Goal: Download file/media

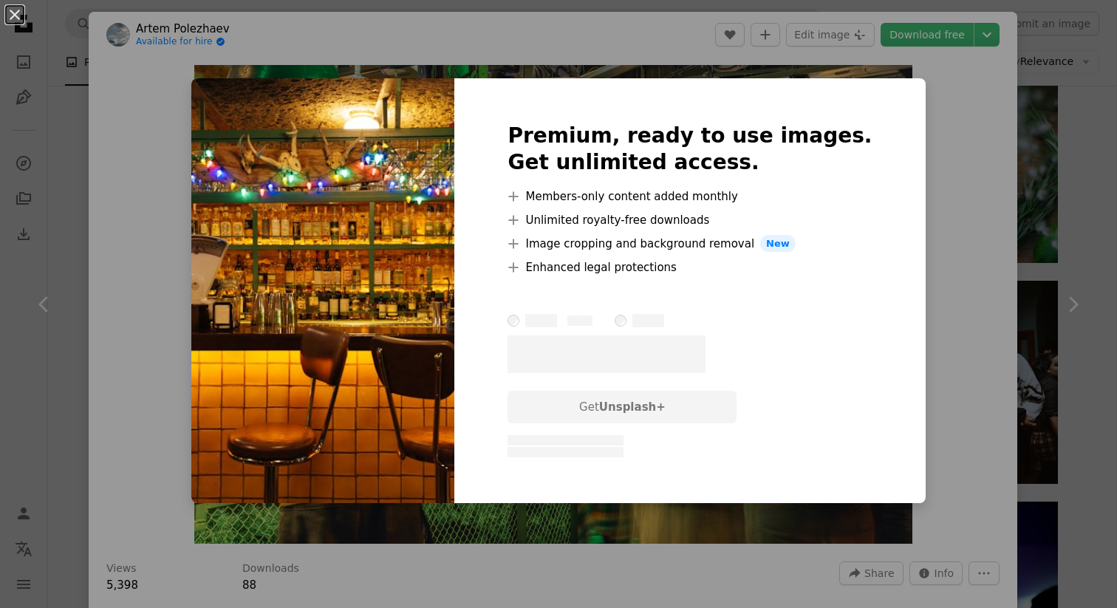
scroll to position [2737, 0]
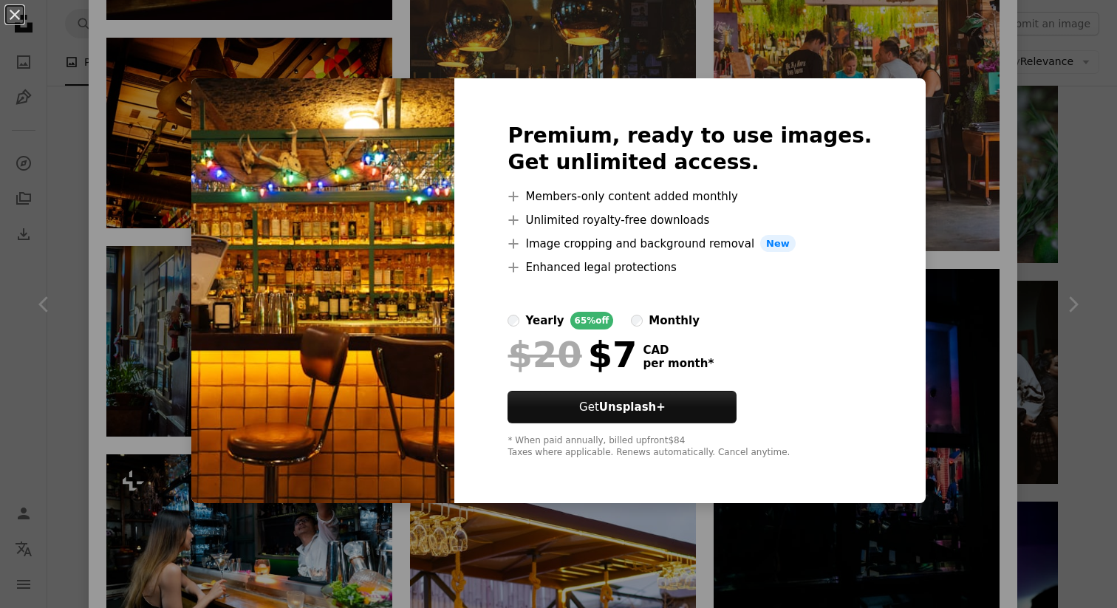
click at [454, 267] on img at bounding box center [322, 291] width 263 height 426
click at [16, 15] on button "An X shape" at bounding box center [15, 15] width 18 height 18
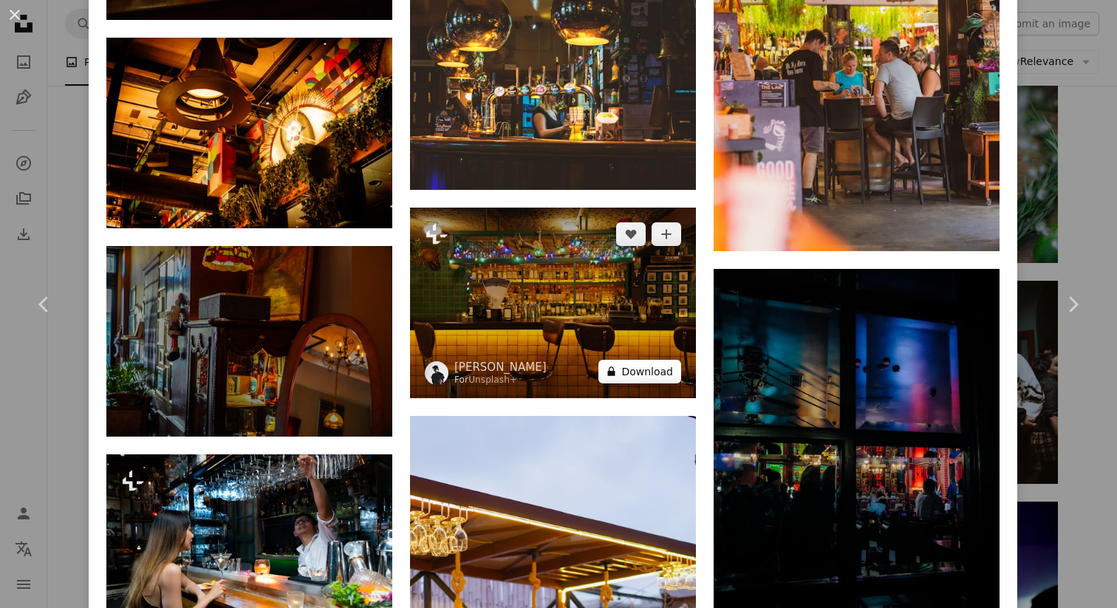
click at [660, 383] on button "A lock Download" at bounding box center [639, 372] width 83 height 24
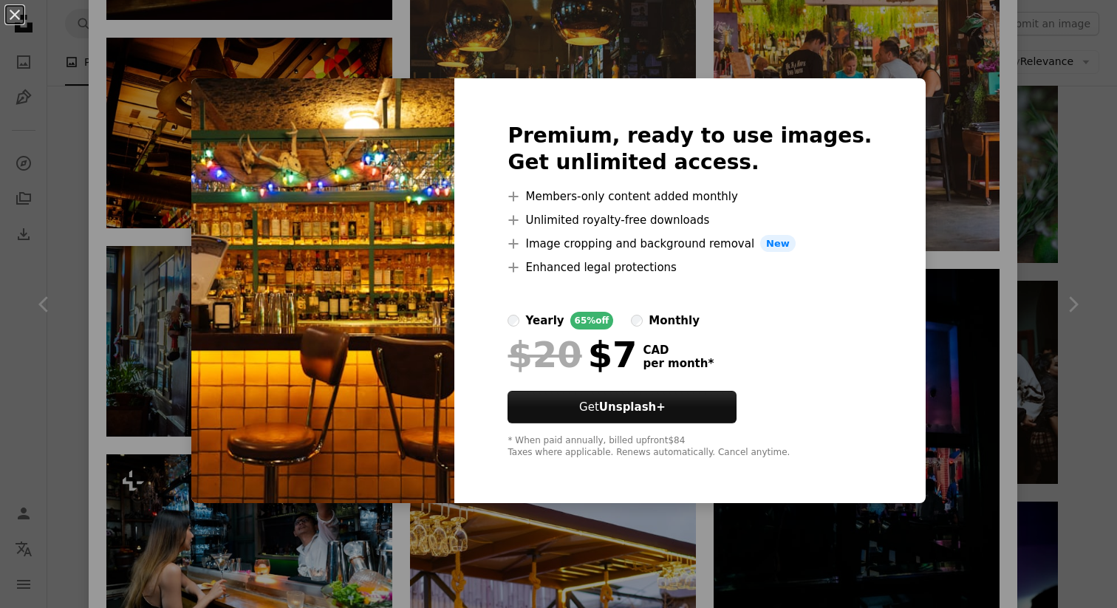
click at [408, 123] on img at bounding box center [322, 291] width 263 height 426
